Goal: Information Seeking & Learning: Understand process/instructions

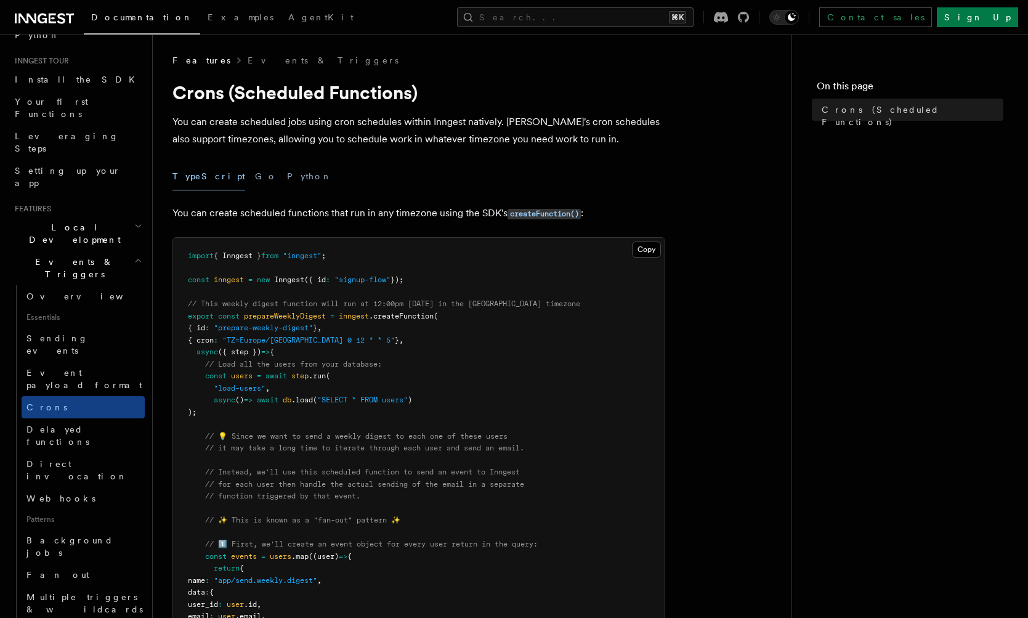
scroll to position [125, 0]
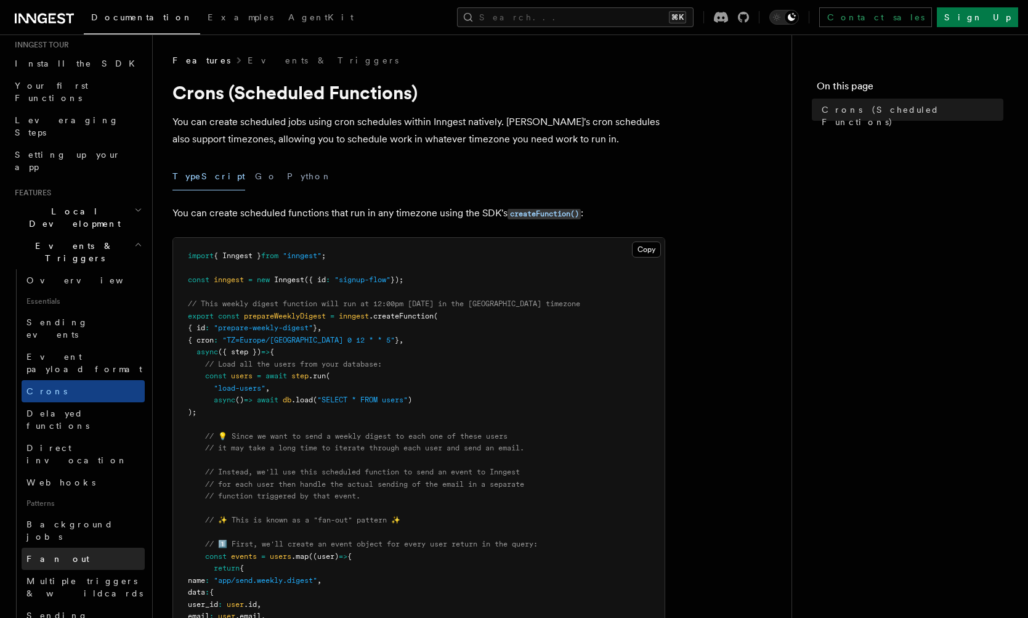
click at [92, 547] on link "Fan out" at bounding box center [83, 558] width 123 height 22
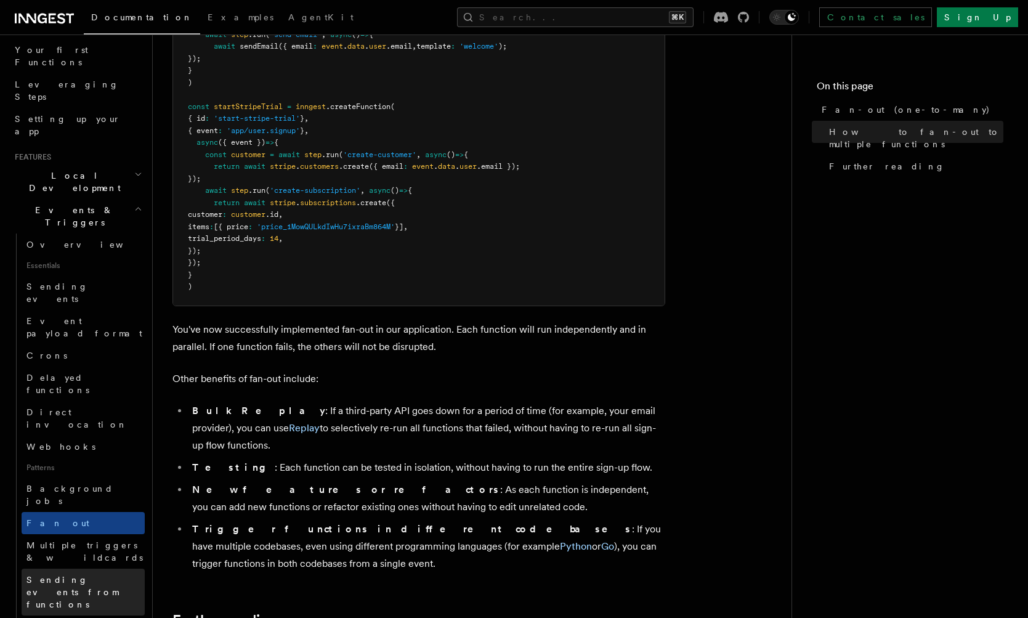
scroll to position [169, 0]
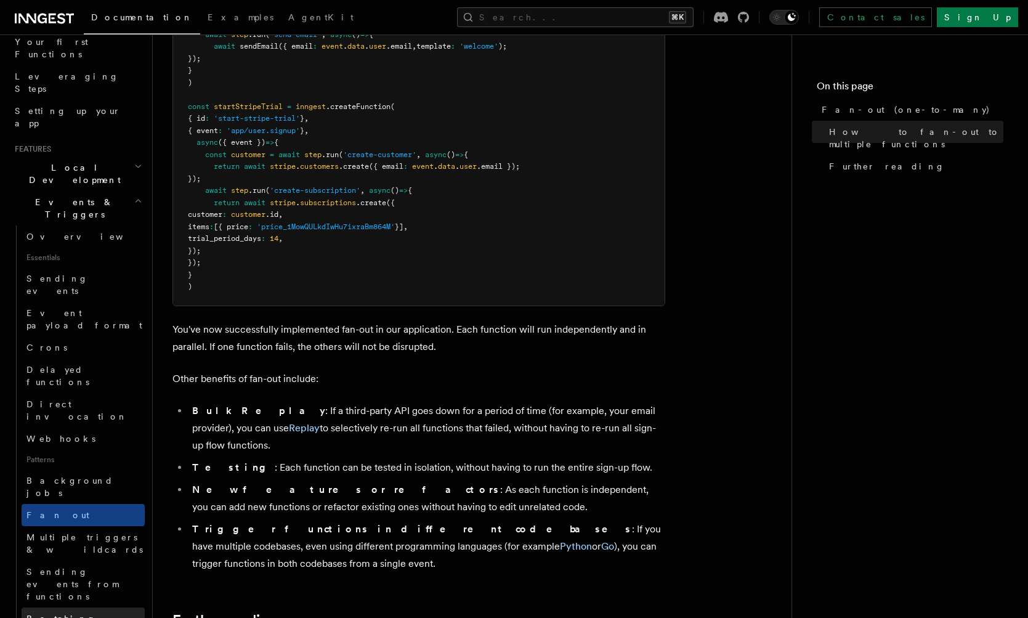
click at [94, 595] on link "Batching events" at bounding box center [83, 624] width 123 height 34
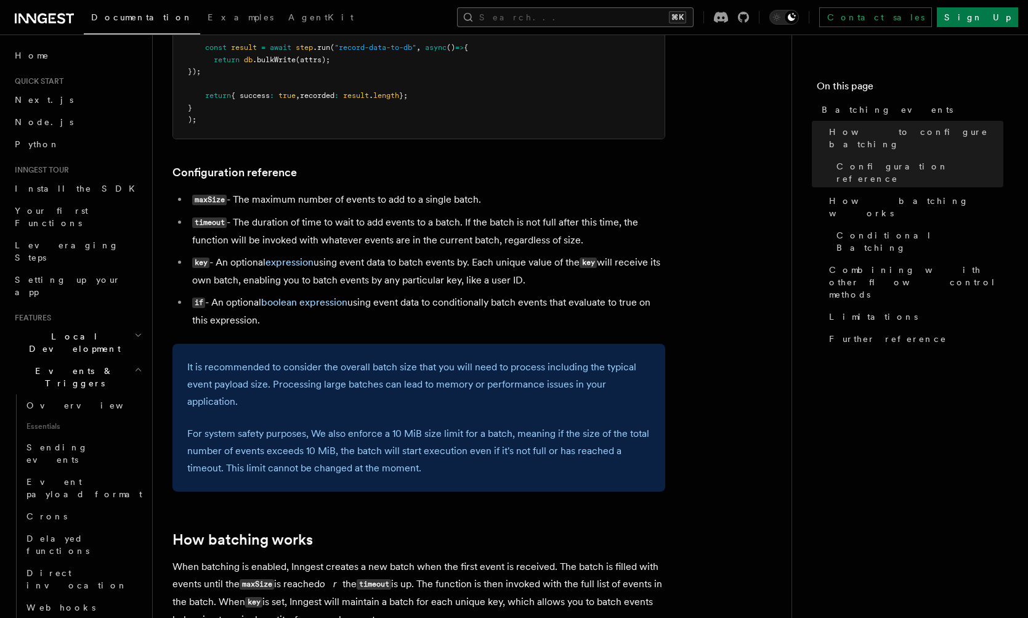
click at [620, 19] on button "Search... ⌘K" at bounding box center [575, 17] width 236 height 20
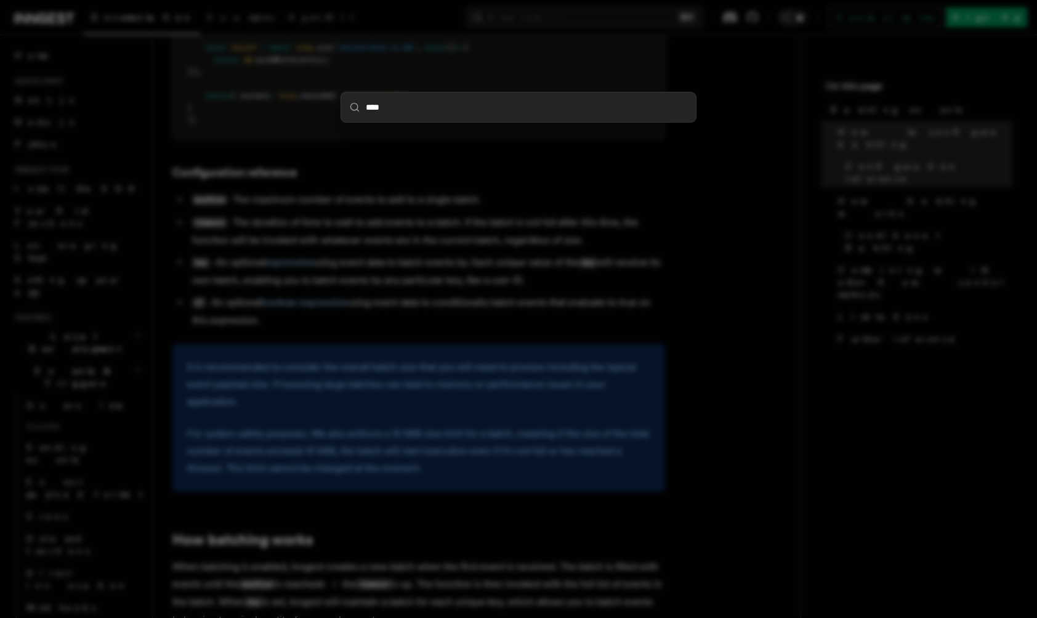
type input "*****"
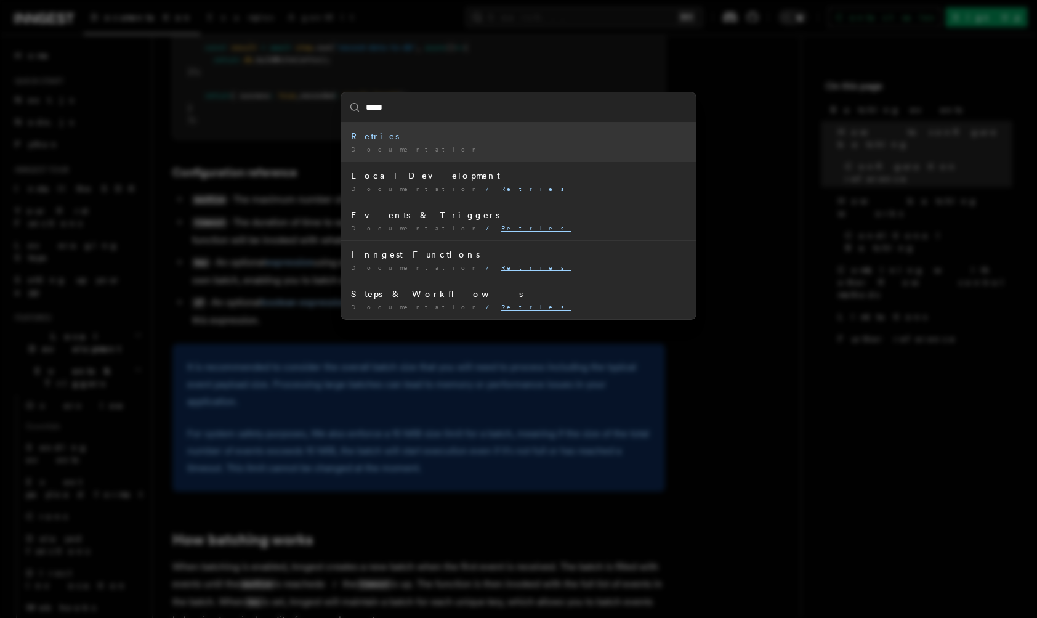
click at [378, 150] on span "Documentation" at bounding box center [416, 148] width 130 height 7
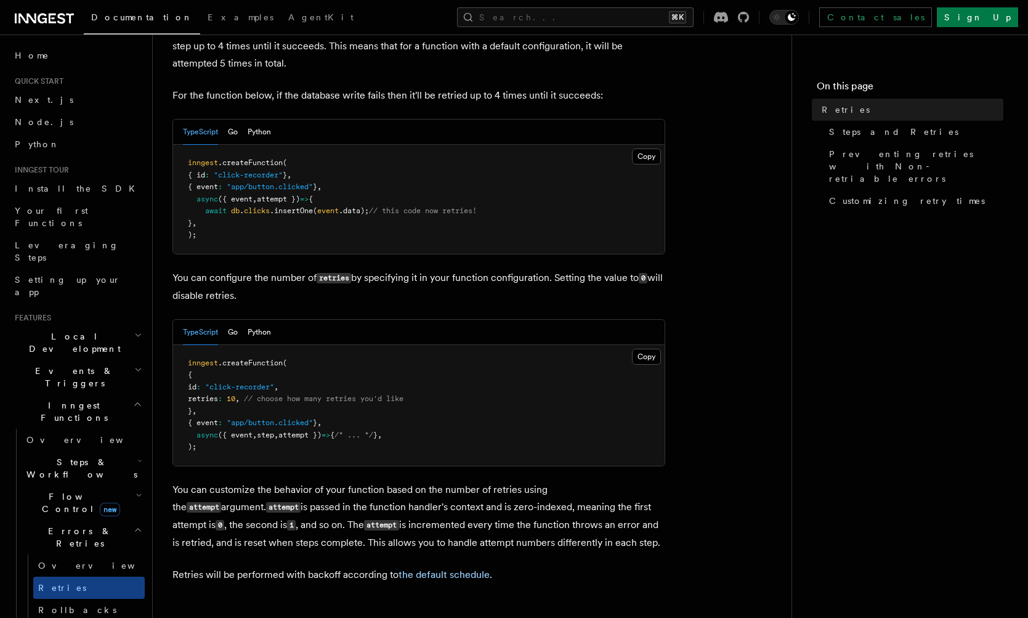
scroll to position [85, 0]
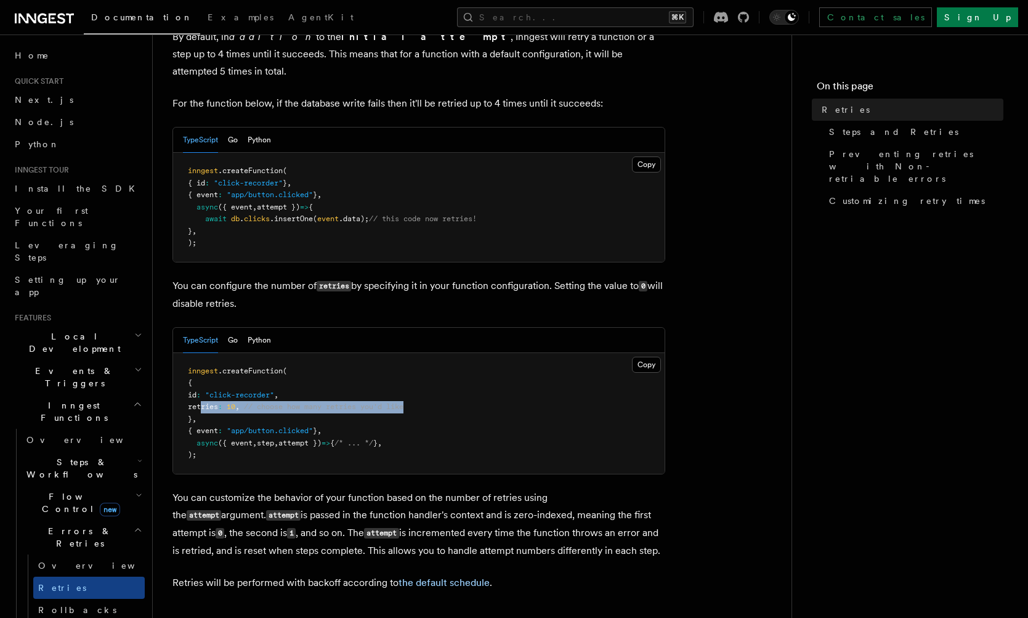
drag, startPoint x: 206, startPoint y: 406, endPoint x: 491, endPoint y: 411, distance: 285.1
click at [491, 411] on pre "inngest .createFunction ( { id : "click-recorder" , retries : 10 , // choose ho…" at bounding box center [418, 413] width 491 height 121
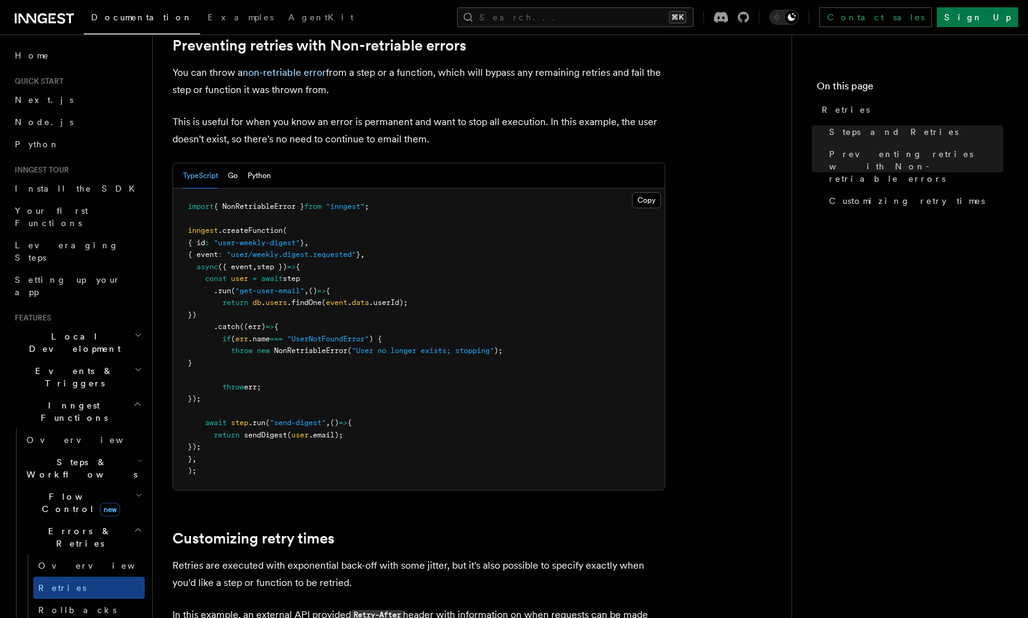
scroll to position [1187, 0]
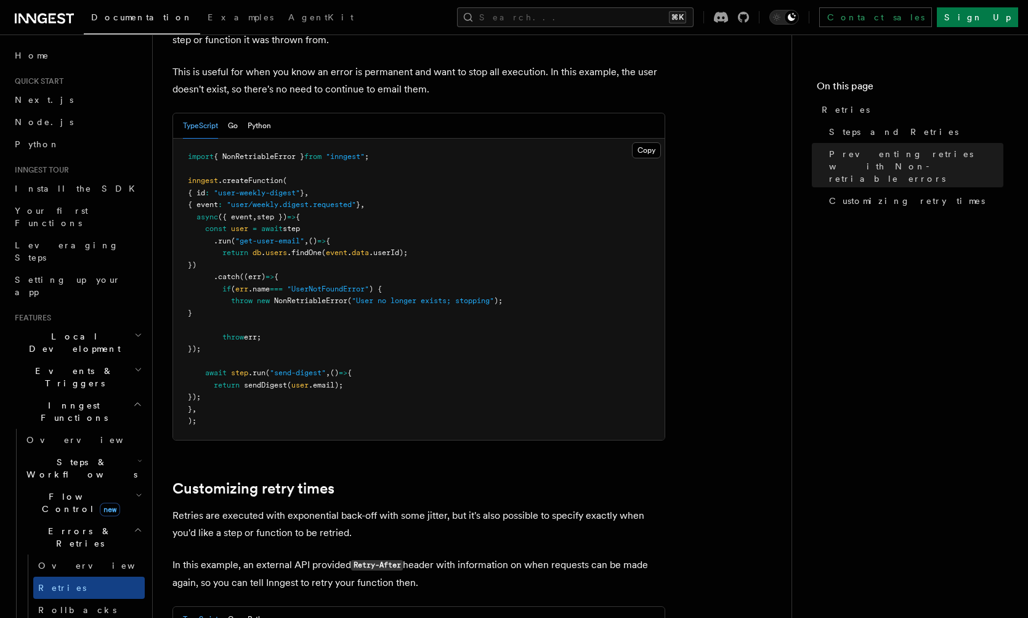
click at [231, 305] on span at bounding box center [209, 300] width 43 height 9
drag, startPoint x: 239, startPoint y: 368, endPoint x: 293, endPoint y: 375, distance: 54.7
click at [298, 373] on pre "import { NonRetriableError } from "inngest" ; inngest .createFunction ( { id : …" at bounding box center [418, 289] width 491 height 301
click at [292, 375] on pre "import { NonRetriableError } from "inngest" ; inngest .createFunction ( { id : …" at bounding box center [418, 289] width 491 height 301
drag, startPoint x: 241, startPoint y: 363, endPoint x: 379, endPoint y: 365, distance: 137.9
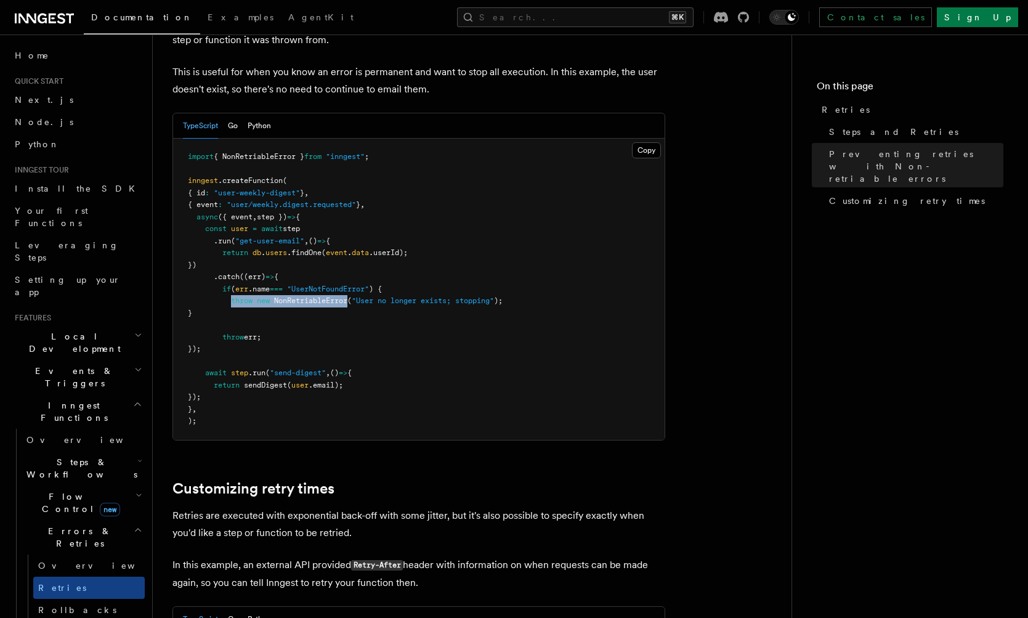
click at [379, 305] on span "throw new NonRetriableError ( "User no longer exists; stopping" );" at bounding box center [345, 300] width 315 height 9
click at [337, 393] on pre "import { NonRetriableError } from "inngest" ; inngest .createFunction ( { id : …" at bounding box center [418, 289] width 491 height 301
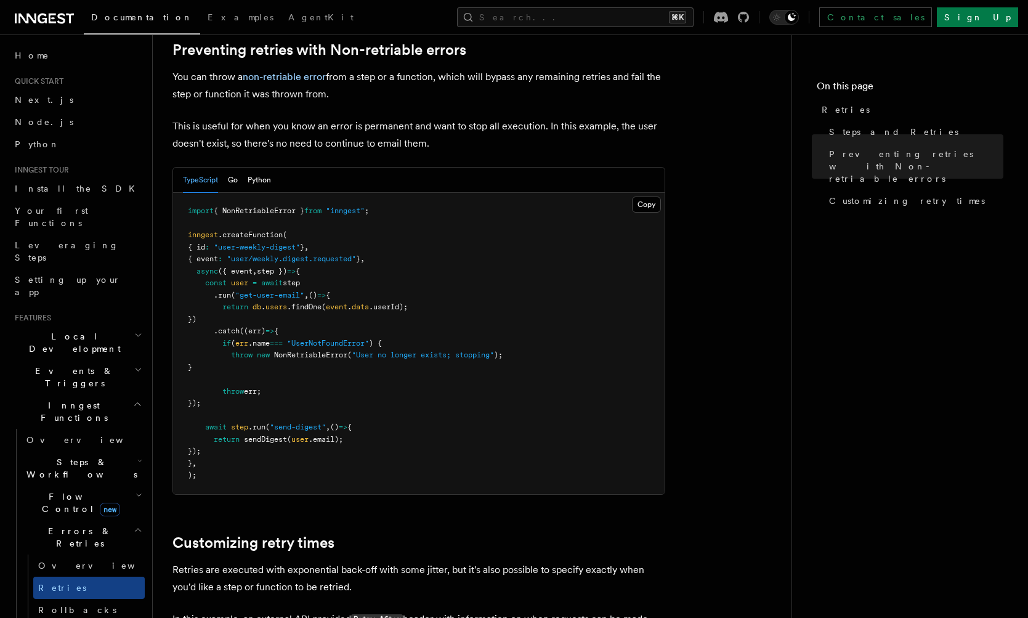
scroll to position [1374, 0]
